Goal: Information Seeking & Learning: Learn about a topic

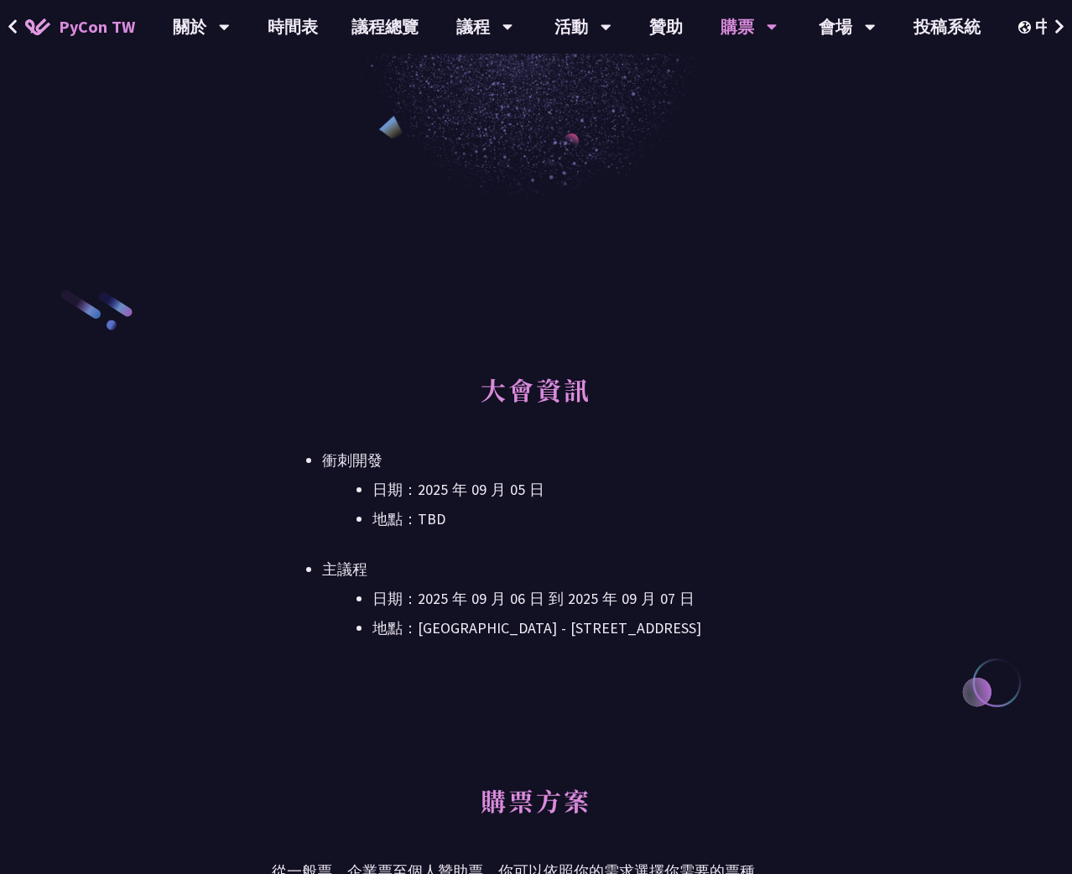
scroll to position [512, 0]
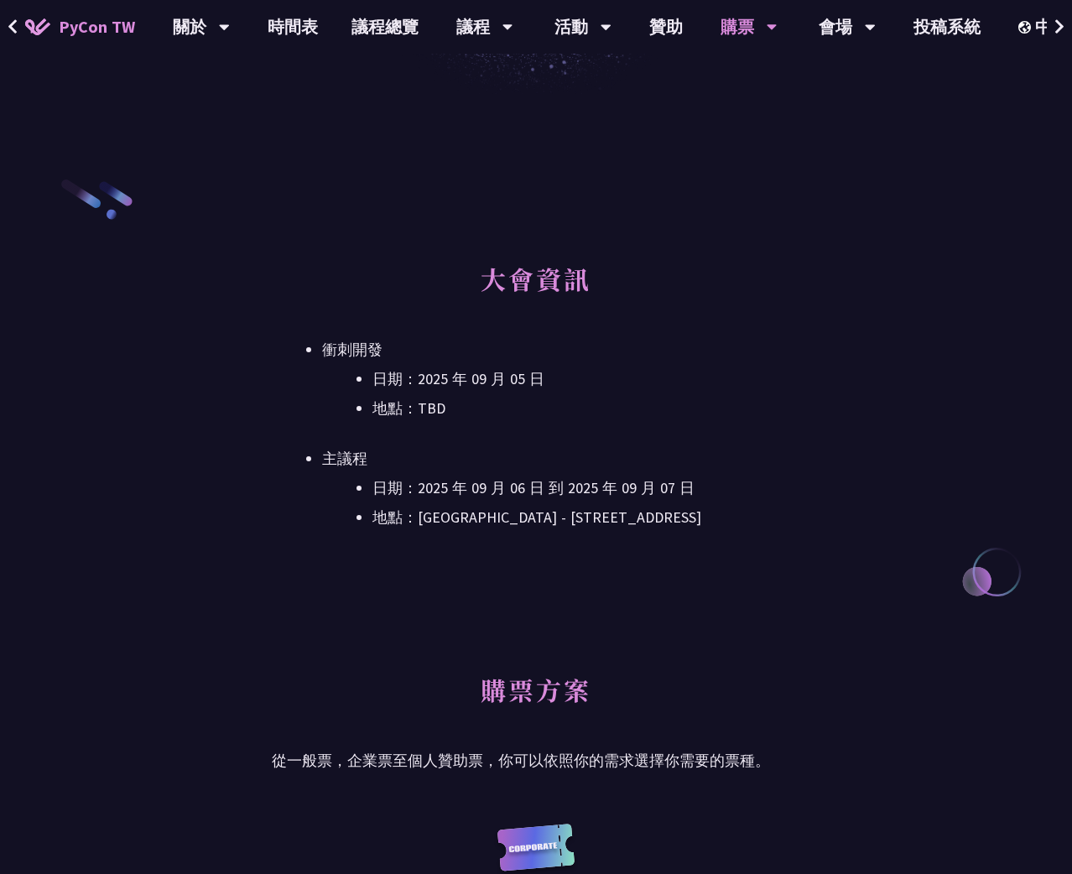
click at [421, 408] on li "地點：TBD" at bounding box center [587, 408] width 428 height 25
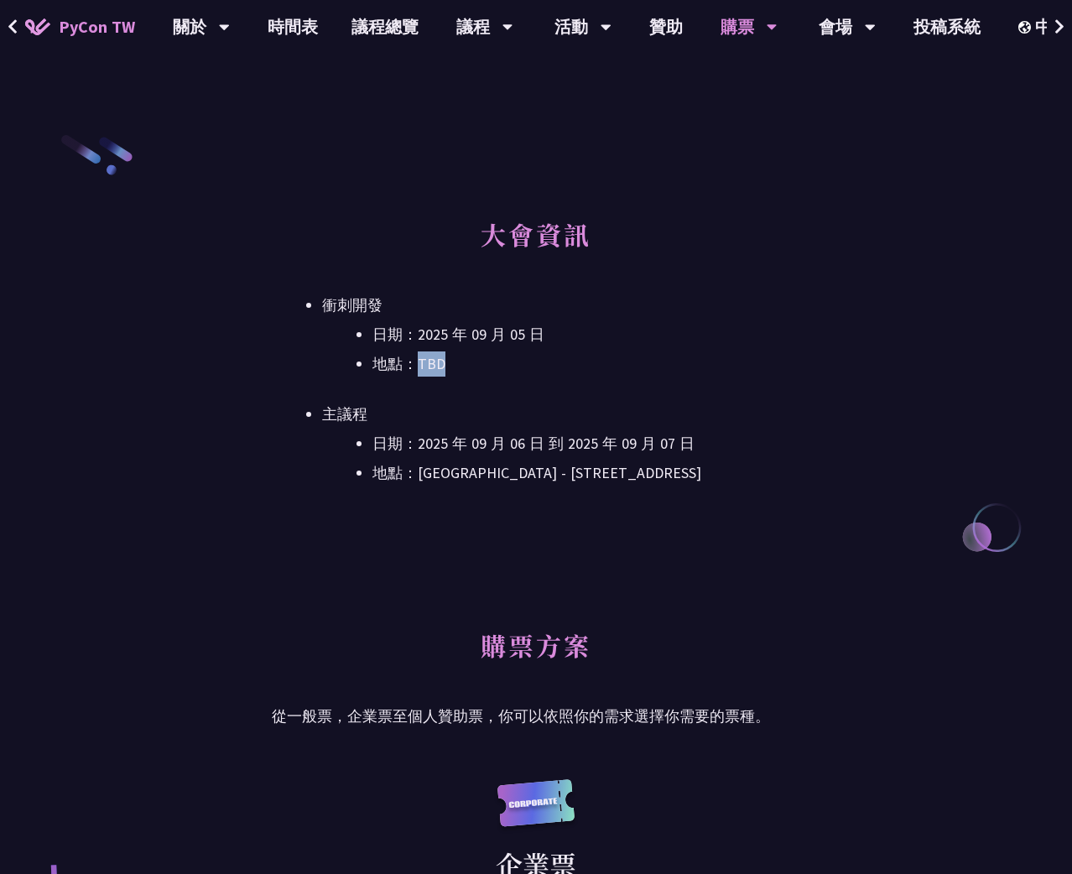
scroll to position [581, 0]
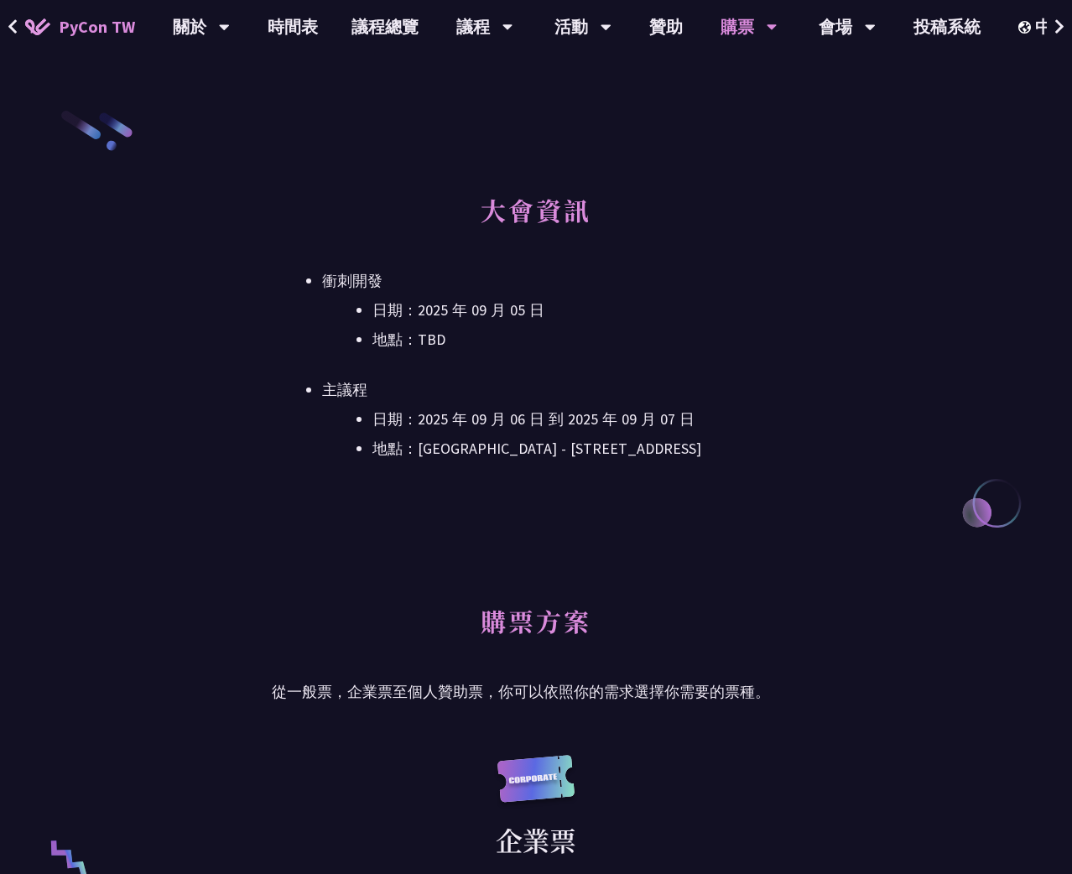
click at [421, 408] on li "日期：2025 年 09 月 06 日 到 2025 年 09 月 07 日" at bounding box center [587, 419] width 428 height 25
click at [738, 77] on link "購票資訊" at bounding box center [748, 77] width 161 height 39
click at [722, 122] on link "財務補助" at bounding box center [748, 125] width 161 height 39
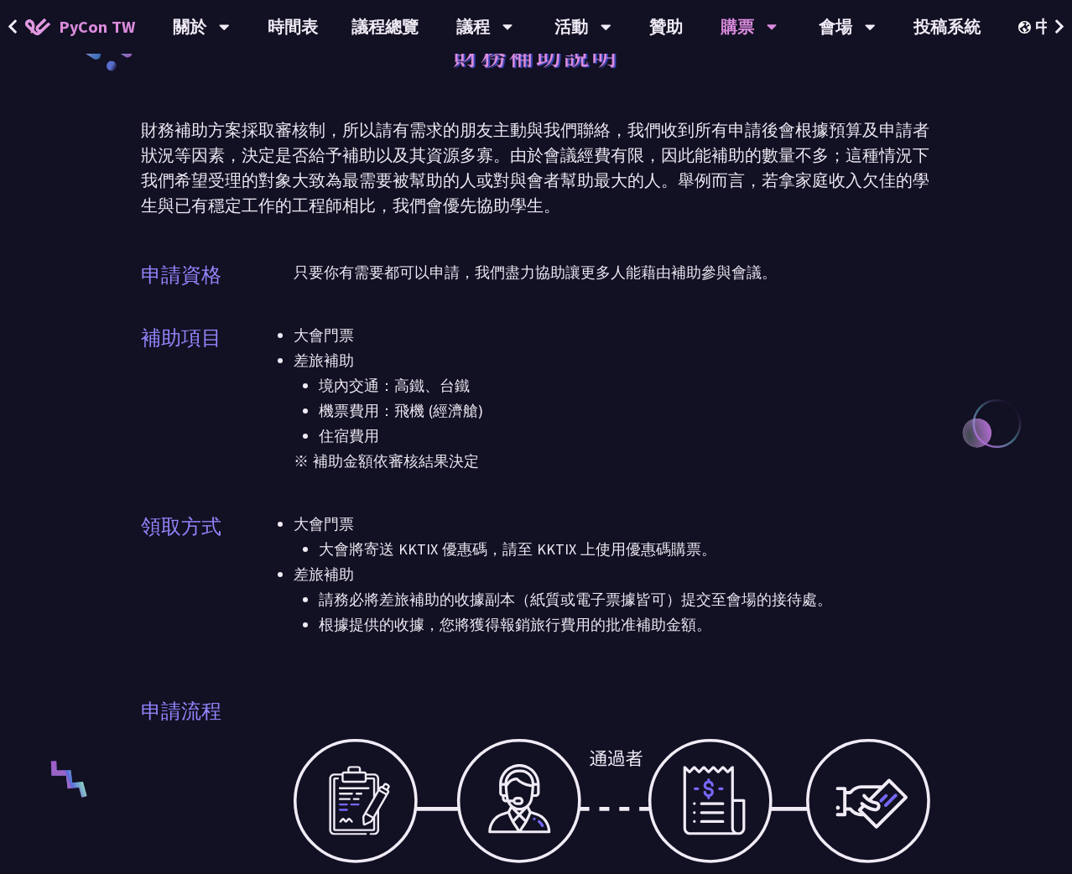
scroll to position [74, 0]
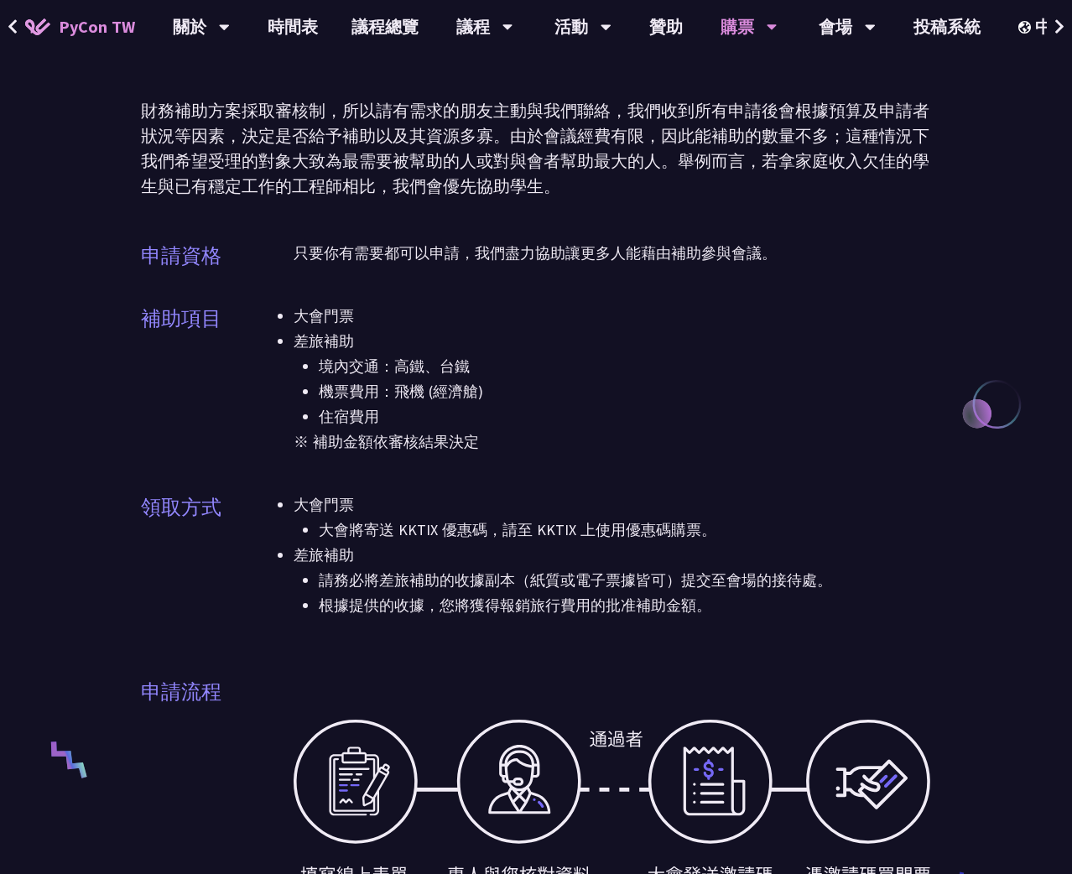
click at [487, 190] on div "財務補助方案採取審核制，所以請有需求的朋友主動與我們聯絡，我們收到所有申請後會根據預算及申請者狀況等因素，決定是否給予補助以及其資源多寡。由於會議經費有限，因…" at bounding box center [536, 148] width 790 height 101
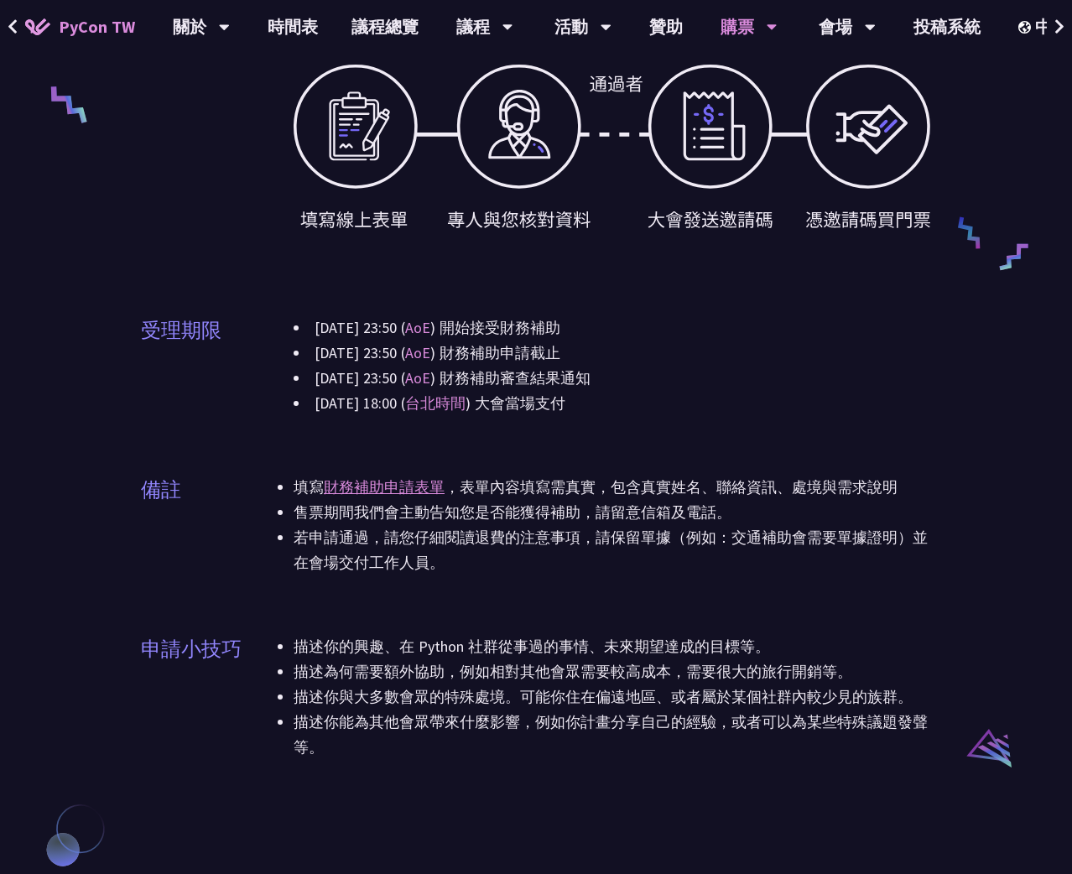
scroll to position [710, 0]
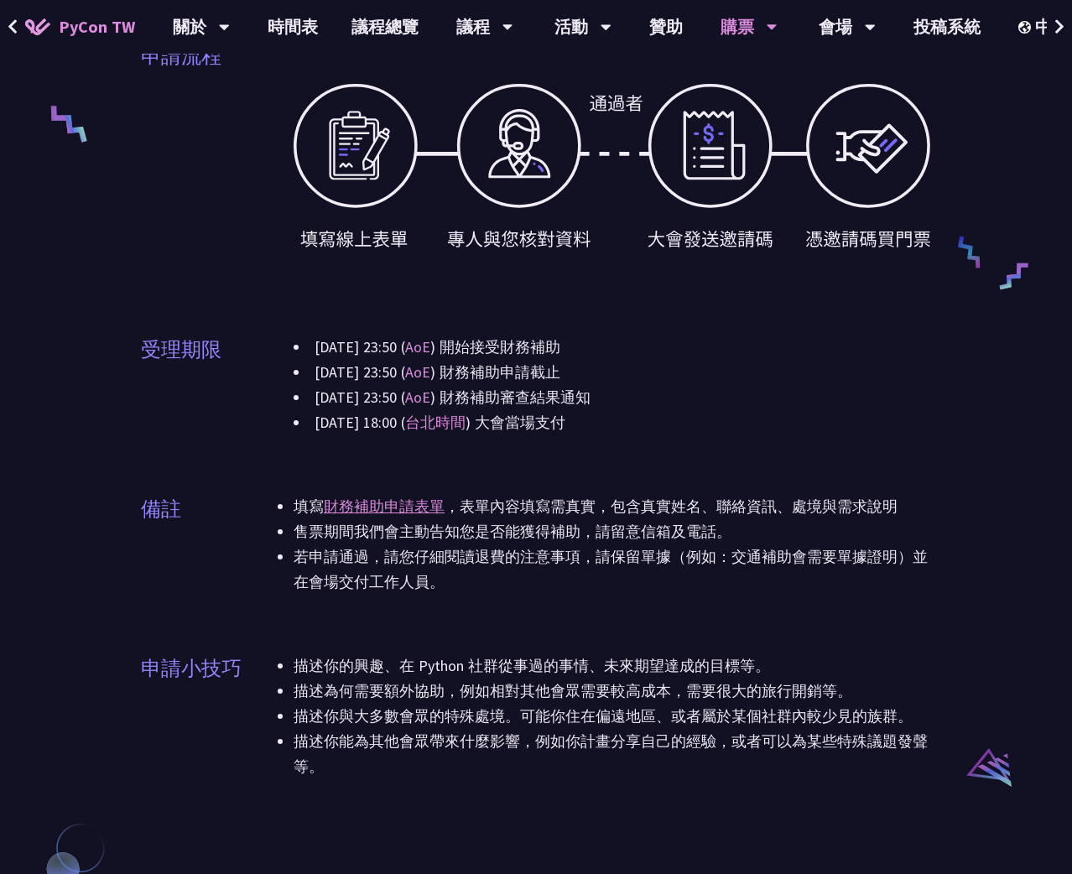
drag, startPoint x: 451, startPoint y: 238, endPoint x: 586, endPoint y: 238, distance: 135.1
click at [586, 238] on div at bounding box center [613, 167] width 638 height 218
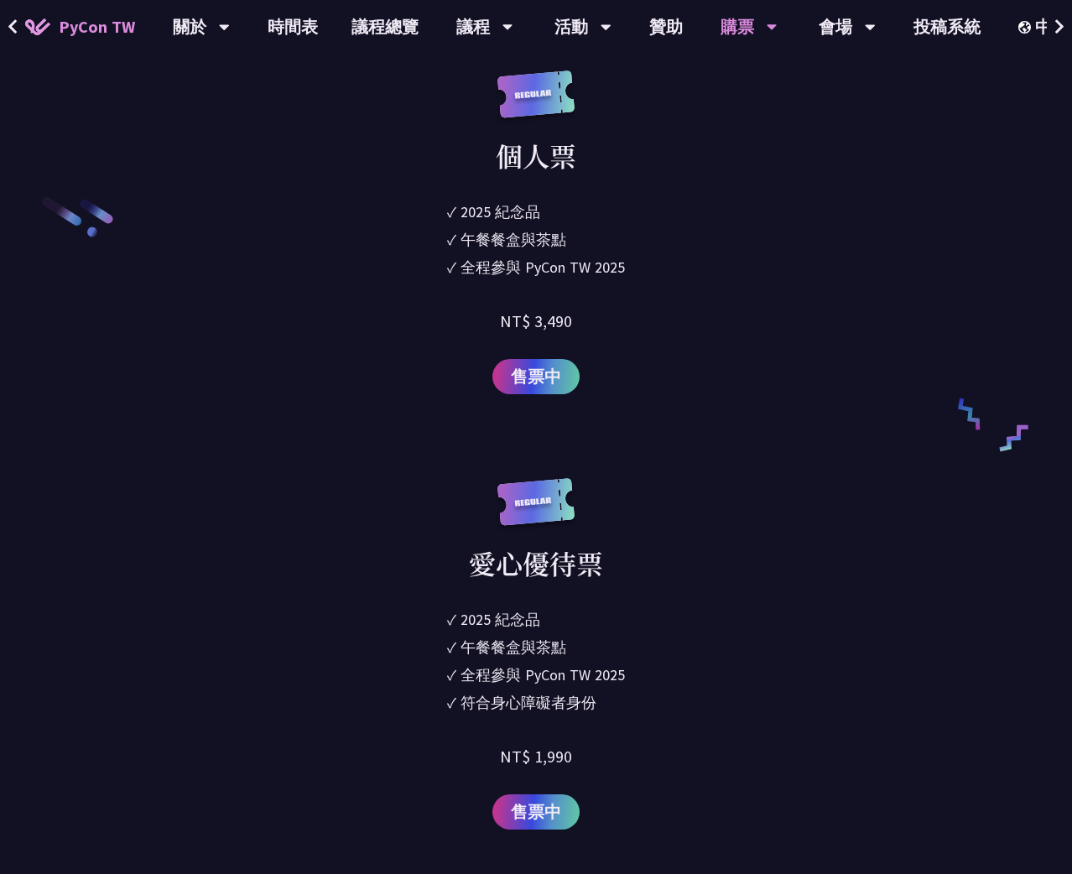
scroll to position [2666, 0]
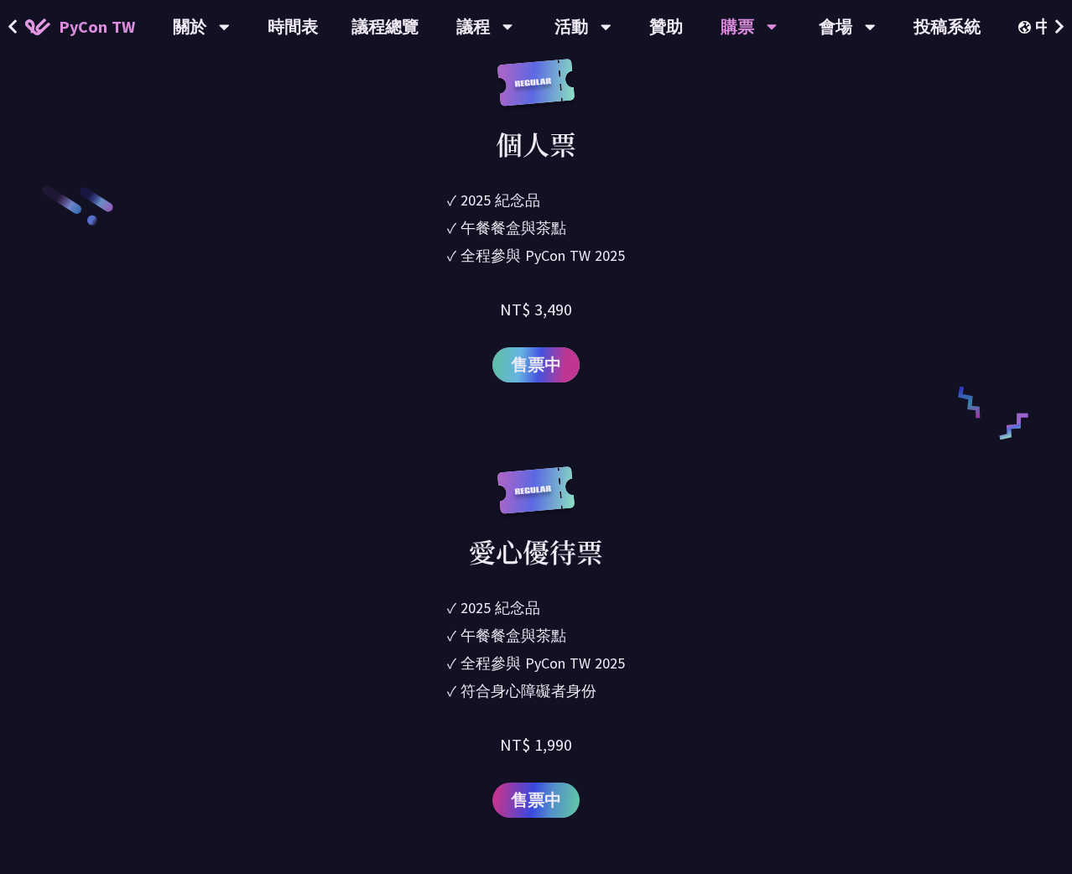
click at [522, 367] on span "售票中" at bounding box center [536, 364] width 50 height 25
click at [838, 77] on link "會場資訊" at bounding box center [847, 77] width 161 height 39
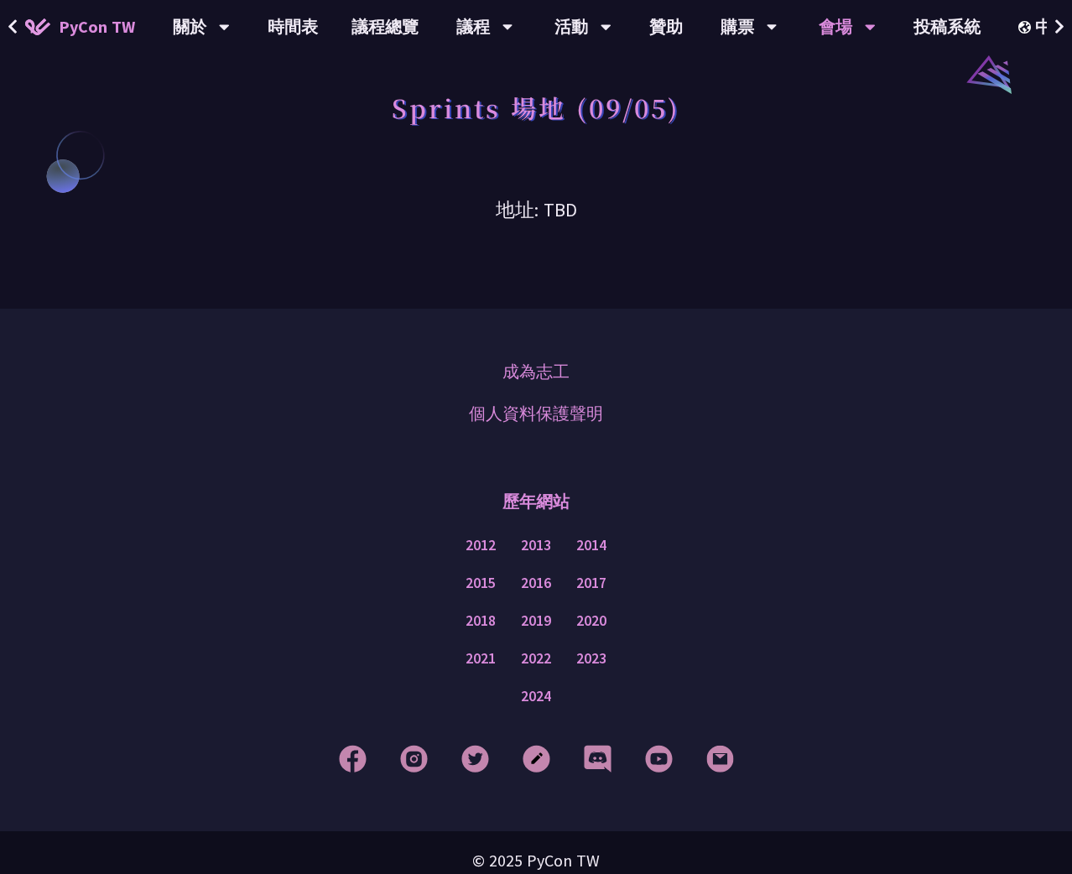
scroll to position [1419, 0]
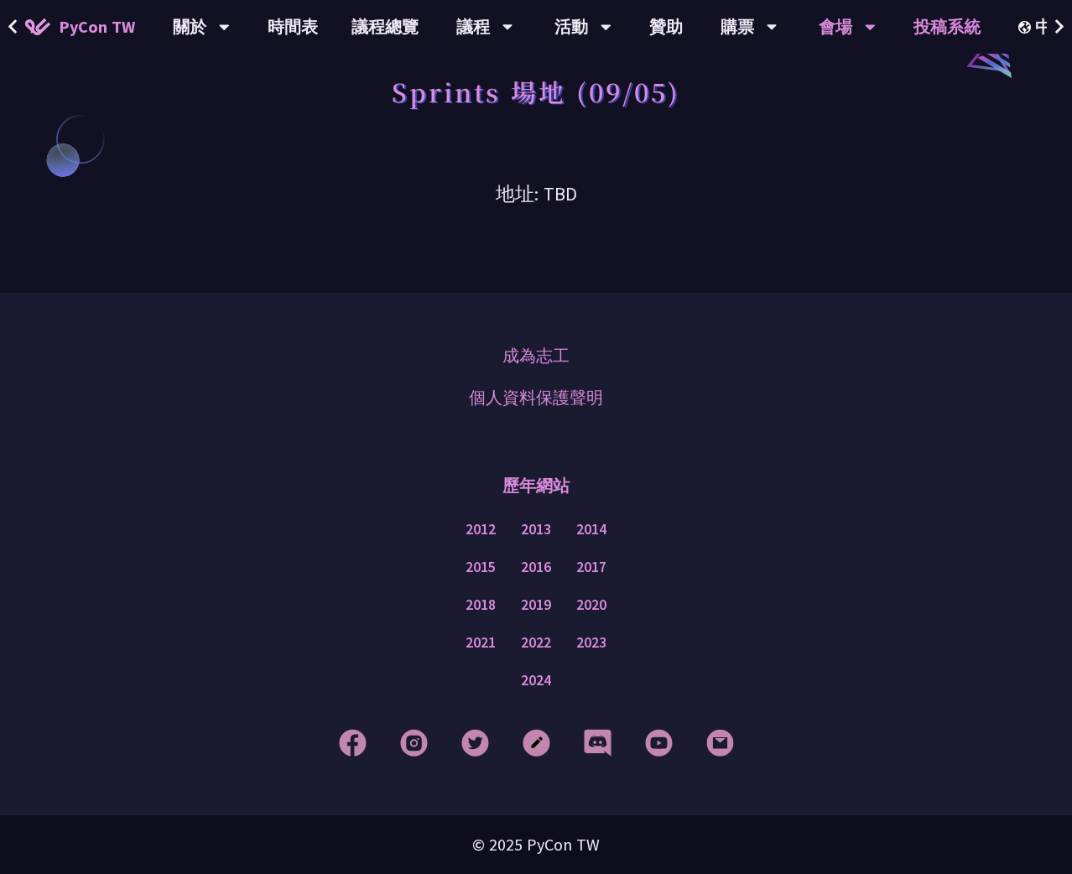
click at [941, 20] on link "投稿系統" at bounding box center [947, 27] width 101 height 54
